Goal: Go to known website: Access a specific website the user already knows

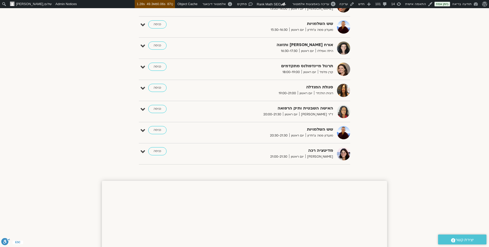
scroll to position [277, 0]
click at [158, 109] on link "כניסה" at bounding box center [157, 109] width 18 height 8
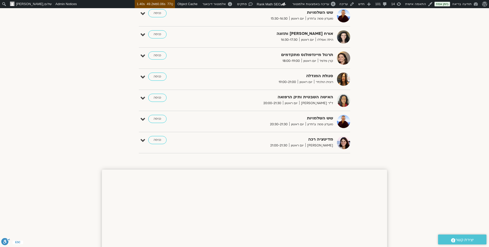
scroll to position [289, 0]
click at [160, 95] on link "כניסה" at bounding box center [157, 97] width 18 height 8
